Goal: Task Accomplishment & Management: Manage account settings

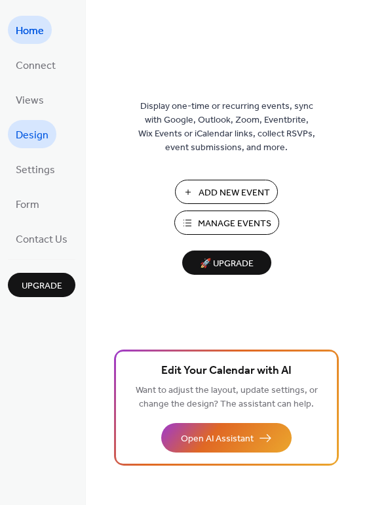
click at [44, 136] on span "Design" at bounding box center [32, 135] width 33 height 20
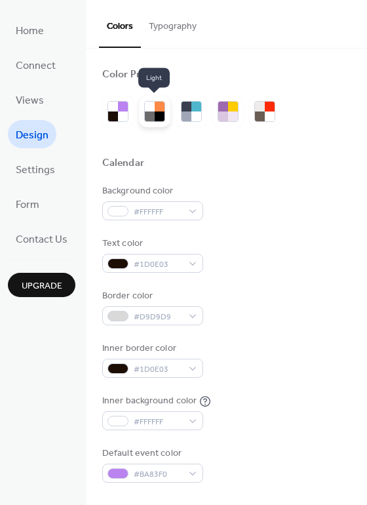
click at [160, 112] on div at bounding box center [160, 116] width 10 height 10
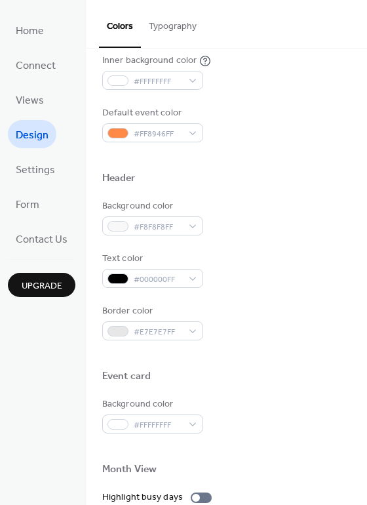
scroll to position [561, 0]
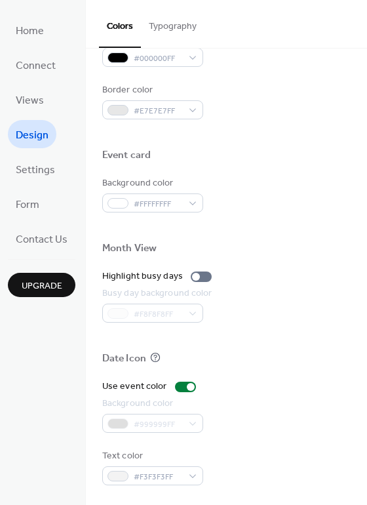
click at [180, 33] on button "Typography" at bounding box center [173, 23] width 64 height 47
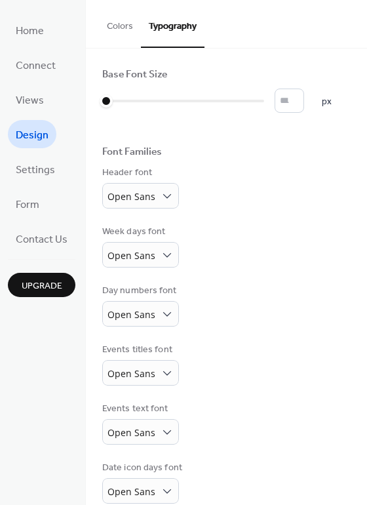
click at [119, 27] on button "Colors" at bounding box center [120, 23] width 42 height 47
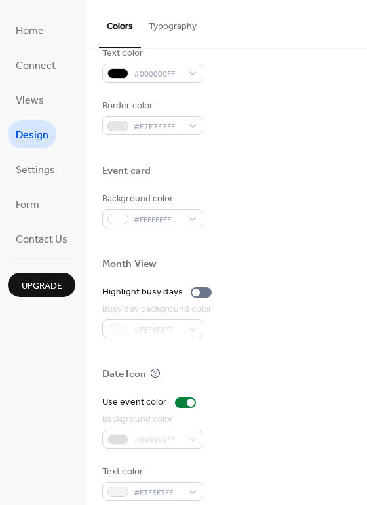
scroll to position [561, 0]
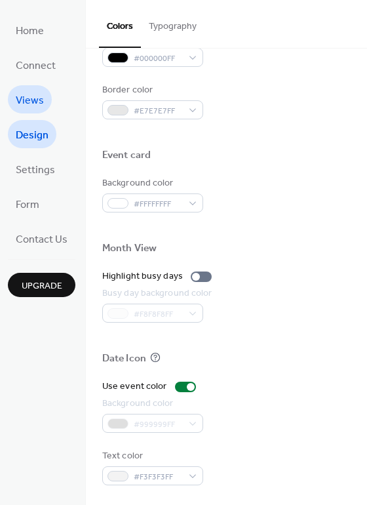
click at [36, 102] on span "Views" at bounding box center [30, 100] width 28 height 20
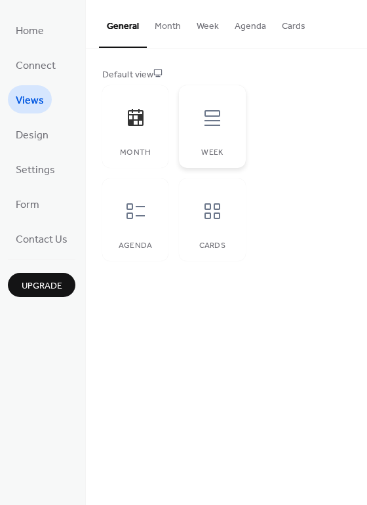
click at [200, 113] on div at bounding box center [212, 117] width 39 height 39
click at [136, 216] on icon at bounding box center [135, 211] width 18 height 16
click at [48, 71] on span "Connect" at bounding box center [36, 66] width 40 height 20
